Goal: Task Accomplishment & Management: Use online tool/utility

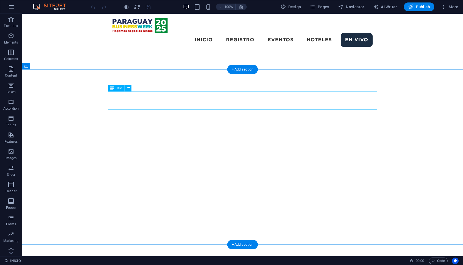
scroll to position [942, 0]
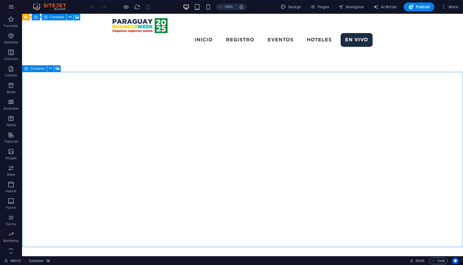
click at [31, 68] on span "Container" at bounding box center [37, 68] width 14 height 3
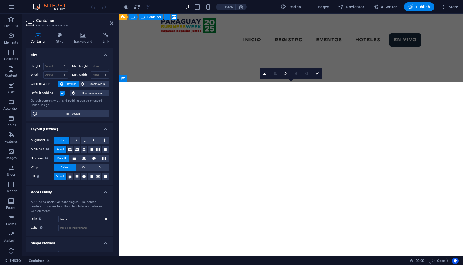
scroll to position [932, 0]
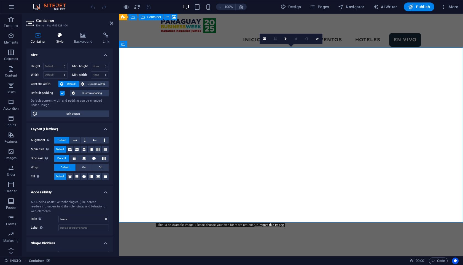
click at [60, 41] on h4 "Style" at bounding box center [61, 39] width 18 height 12
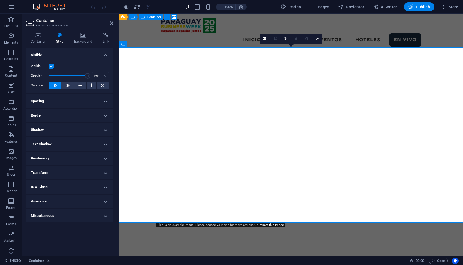
click at [50, 67] on label at bounding box center [51, 66] width 5 height 5
click at [0, 0] on input "Visible" at bounding box center [0, 0] width 0 height 0
click at [146, 6] on icon "save" at bounding box center [148, 7] width 6 height 6
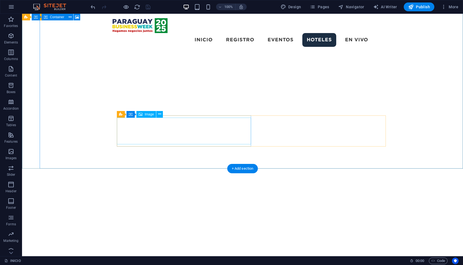
scroll to position [844, 0]
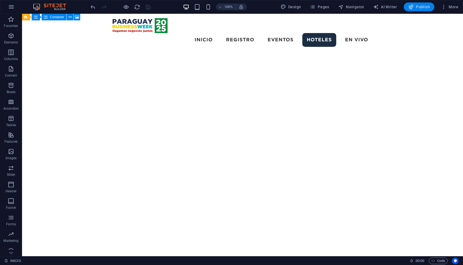
click at [424, 5] on span "Publish" at bounding box center [419, 7] width 22 height 6
